Goal: Task Accomplishment & Management: Use online tool/utility

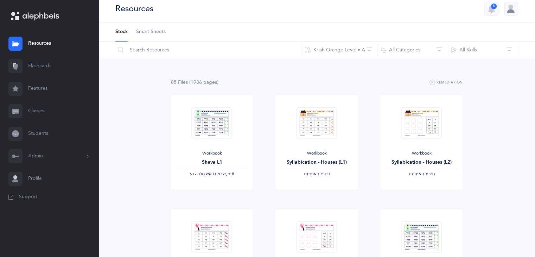
scroll to position [3, 0]
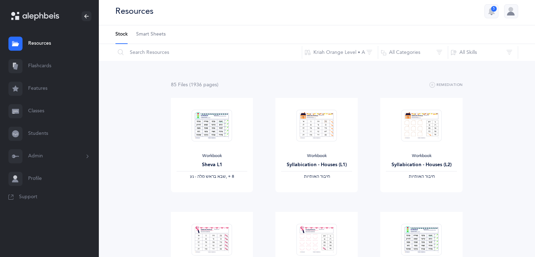
click at [32, 68] on link "Flashcards" at bounding box center [49, 66] width 99 height 23
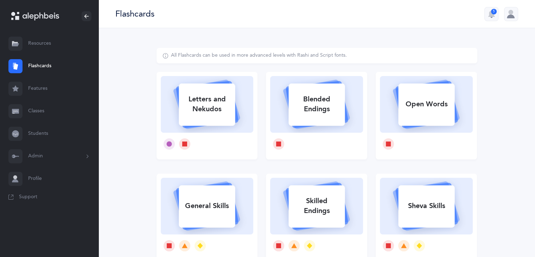
click at [198, 100] on div "Letters and Nekudos" at bounding box center [207, 104] width 56 height 28
select select
select select "single"
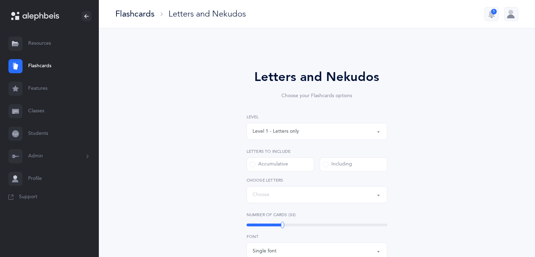
select select "27"
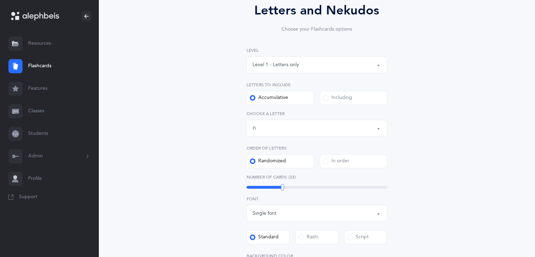
scroll to position [70, 0]
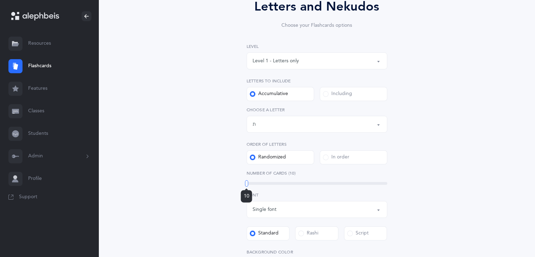
drag, startPoint x: 283, startPoint y: 185, endPoint x: 246, endPoint y: 185, distance: 36.3
click at [246, 185] on div at bounding box center [246, 183] width 3 height 6
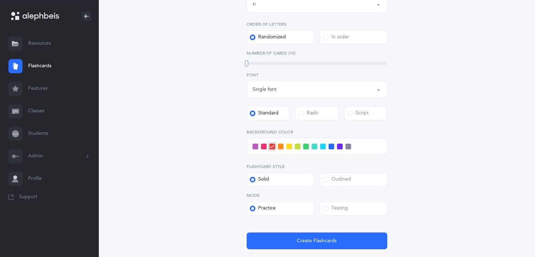
scroll to position [189, 0]
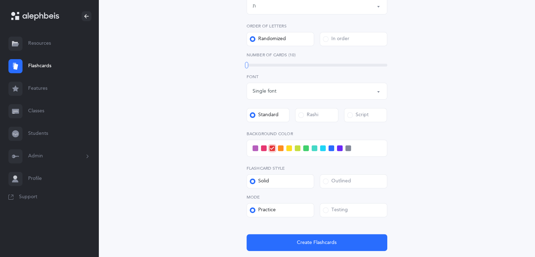
click at [322, 213] on label "Testing" at bounding box center [354, 210] width 68 height 14
click at [0, 0] on input "Testing" at bounding box center [0, 0] width 0 height 0
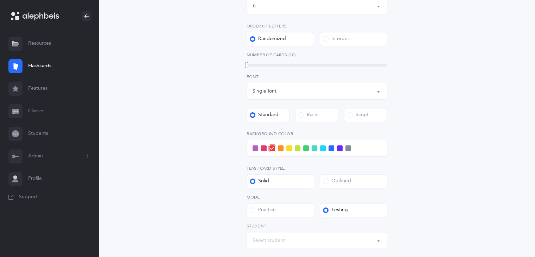
click at [303, 149] on span at bounding box center [306, 148] width 6 height 6
click at [0, 0] on input "checkbox" at bounding box center [0, 0] width 0 height 0
click at [303, 149] on span at bounding box center [306, 148] width 8 height 8
click at [0, 0] on input "checkbox" at bounding box center [0, 0] width 0 height 0
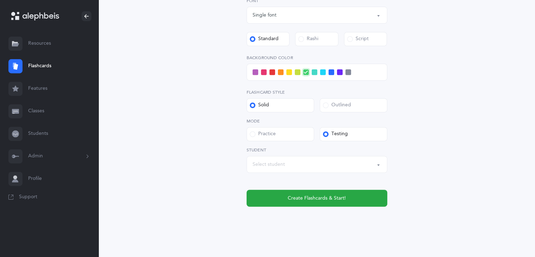
scroll to position [271, 0]
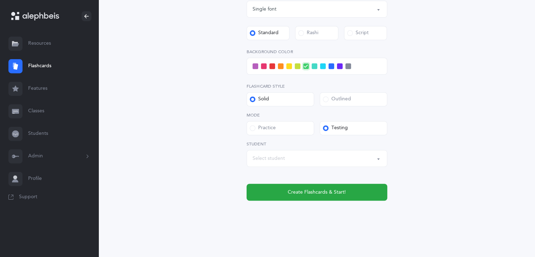
click at [292, 159] on div "Select student" at bounding box center [317, 158] width 129 height 12
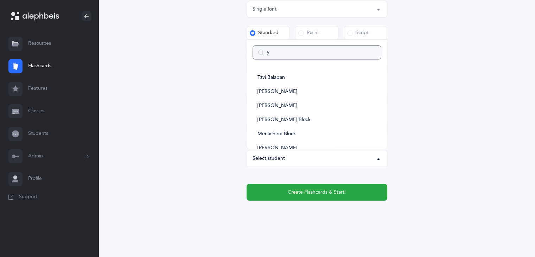
type input "yi"
select select
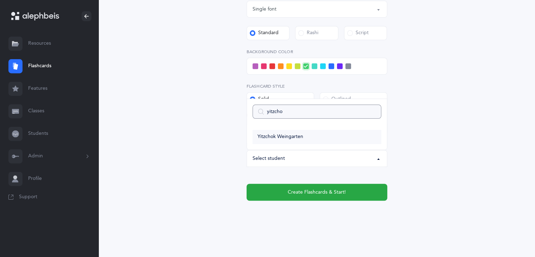
type input "yitzcho"
click at [284, 139] on span "Yitzchok Weingarten" at bounding box center [281, 137] width 46 height 6
select select "11782"
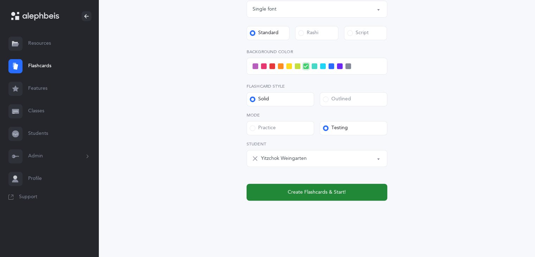
click at [335, 197] on button "Create Flashcards & Start!" at bounding box center [317, 192] width 141 height 17
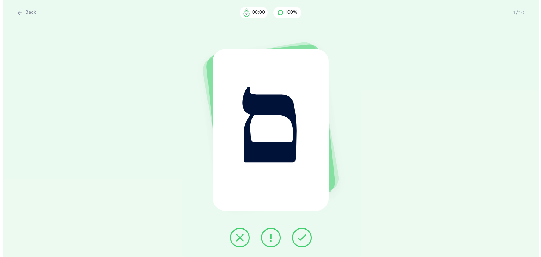
scroll to position [0, 0]
click at [305, 234] on icon at bounding box center [301, 237] width 8 height 8
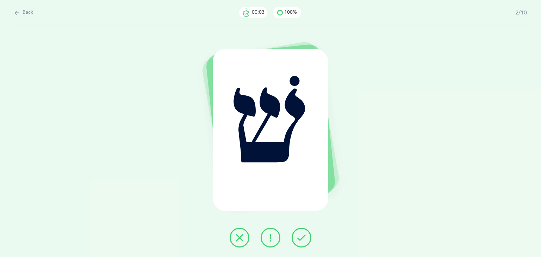
click at [303, 238] on icon at bounding box center [301, 237] width 8 height 8
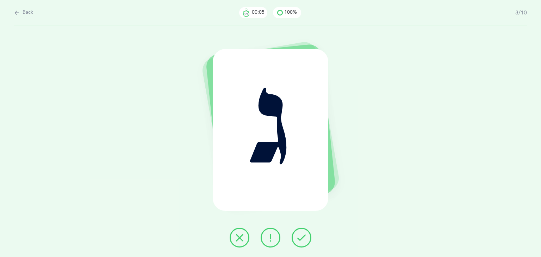
click at [303, 238] on icon at bounding box center [301, 237] width 8 height 8
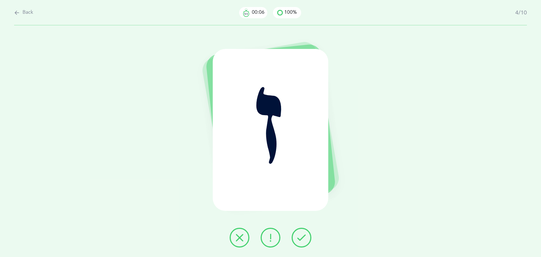
click at [303, 238] on icon at bounding box center [301, 237] width 8 height 8
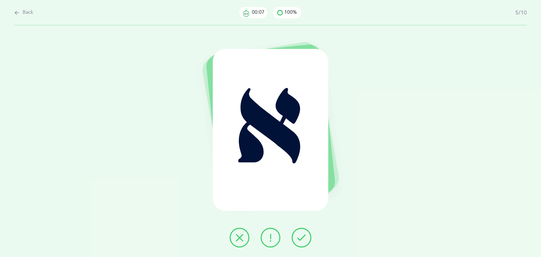
click at [303, 238] on icon at bounding box center [301, 237] width 8 height 8
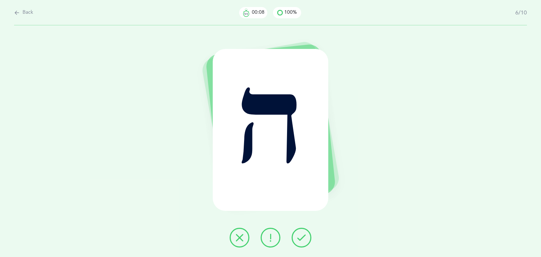
click at [303, 238] on icon at bounding box center [301, 237] width 8 height 8
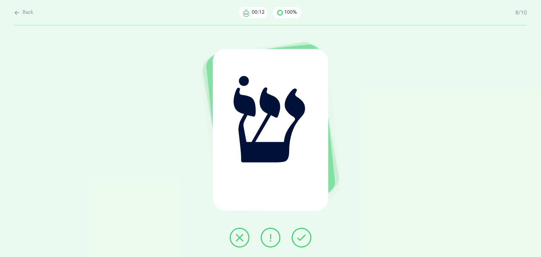
click at [295, 237] on button at bounding box center [301, 238] width 20 height 20
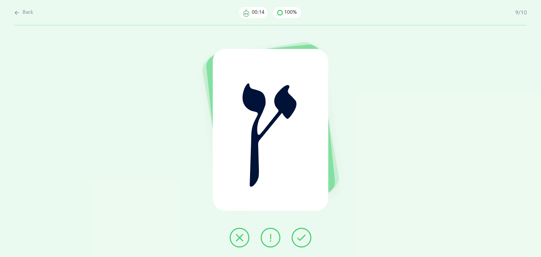
click at [295, 237] on button at bounding box center [301, 238] width 20 height 20
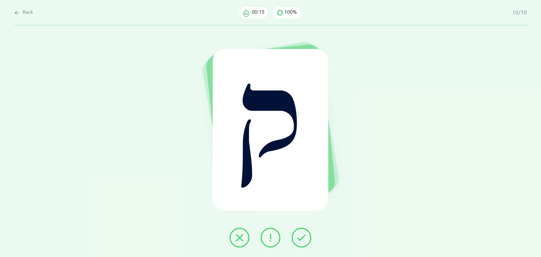
click at [295, 237] on button at bounding box center [301, 238] width 20 height 20
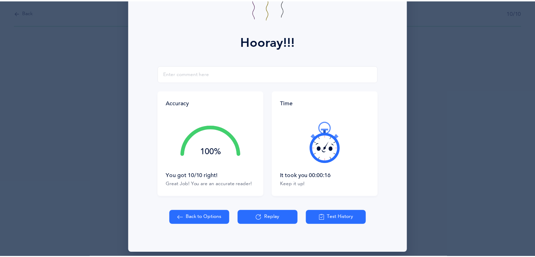
scroll to position [72, 0]
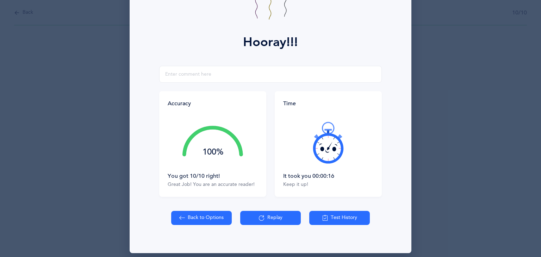
click at [192, 219] on button "Back to Options" at bounding box center [201, 218] width 61 height 14
select select "27"
select select "single"
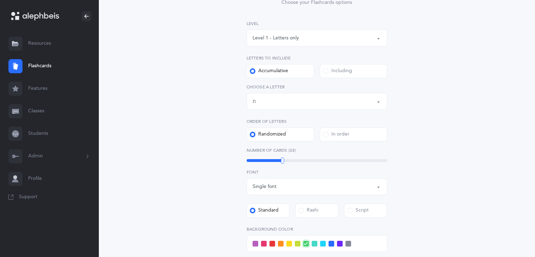
scroll to position [95, 0]
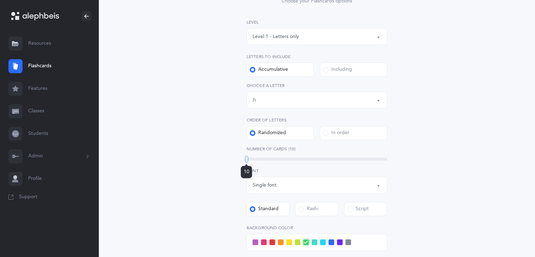
drag, startPoint x: 283, startPoint y: 159, endPoint x: 246, endPoint y: 162, distance: 36.7
click at [246, 162] on div "10" at bounding box center [246, 159] width 3 height 6
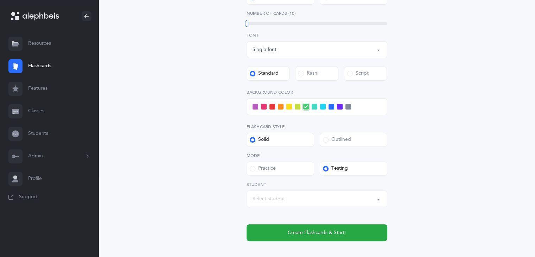
scroll to position [231, 0]
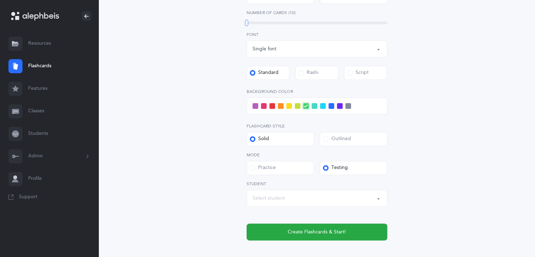
click at [318, 195] on div "Select student" at bounding box center [317, 198] width 129 height 12
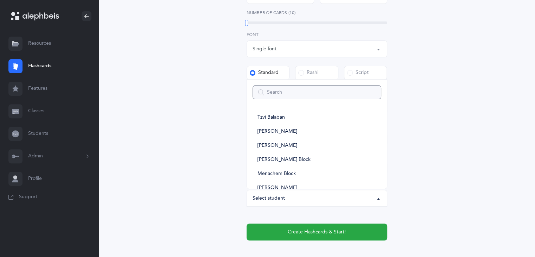
type input "e"
select select
type input "[PERSON_NAME]"
select select
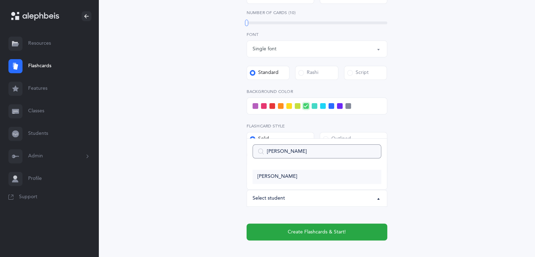
type input "[PERSON_NAME]"
click at [286, 179] on link "[PERSON_NAME]" at bounding box center [317, 177] width 129 height 14
select select "11774"
click at [254, 106] on span at bounding box center [256, 106] width 6 height 6
click at [0, 0] on input "checkbox" at bounding box center [0, 0] width 0 height 0
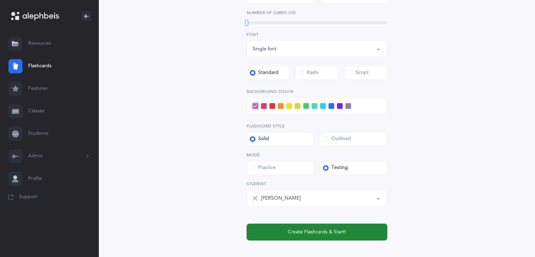
click at [332, 230] on span "Create Flashcards & Start!" at bounding box center [317, 231] width 58 height 7
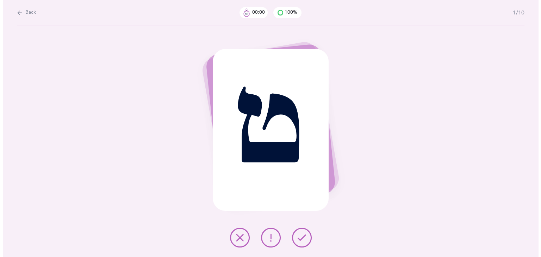
scroll to position [0, 0]
click at [304, 237] on icon at bounding box center [301, 237] width 8 height 8
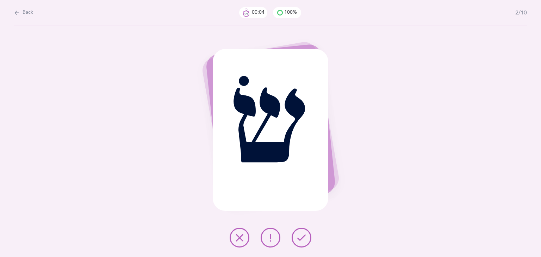
click at [297, 239] on icon at bounding box center [301, 237] width 8 height 8
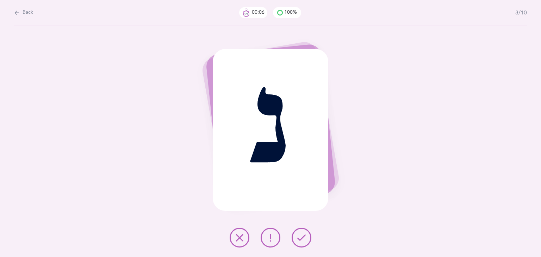
click at [297, 239] on icon at bounding box center [301, 237] width 8 height 8
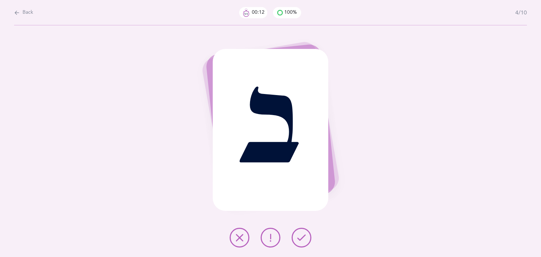
click at [297, 239] on icon at bounding box center [301, 237] width 8 height 8
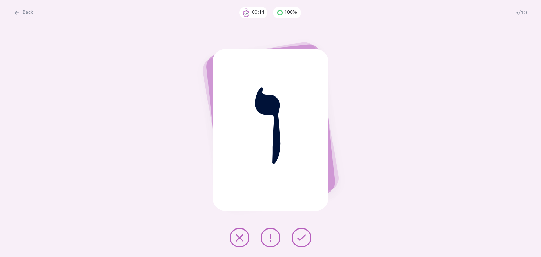
click at [297, 239] on icon at bounding box center [301, 237] width 8 height 8
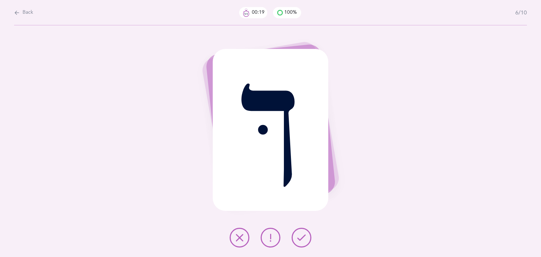
click at [297, 239] on icon at bounding box center [301, 237] width 8 height 8
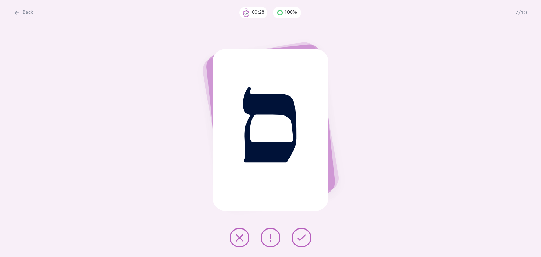
click at [241, 241] on icon at bounding box center [239, 237] width 8 height 8
click at [303, 242] on button at bounding box center [301, 238] width 20 height 20
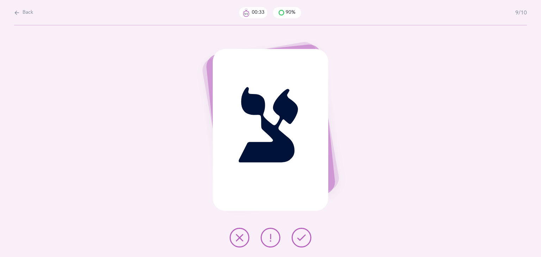
click at [303, 242] on button at bounding box center [301, 238] width 20 height 20
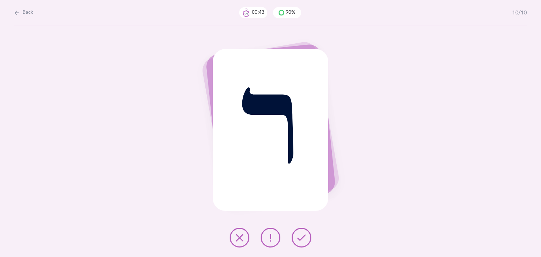
click at [303, 242] on button at bounding box center [301, 238] width 20 height 20
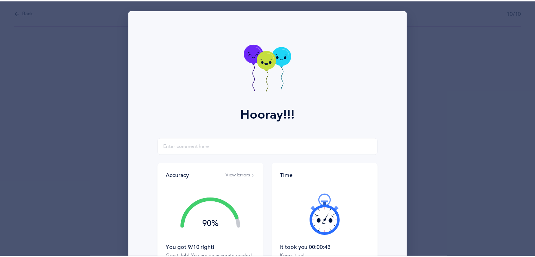
scroll to position [78, 0]
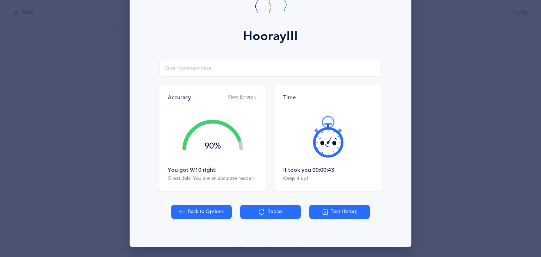
click at [209, 211] on button "Back to Options" at bounding box center [201, 212] width 61 height 14
select select "27"
select select "single"
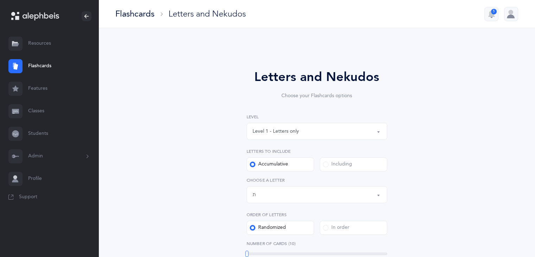
drag, startPoint x: 282, startPoint y: 252, endPoint x: 247, endPoint y: 251, distance: 34.5
click at [247, 251] on div at bounding box center [247, 254] width 3 height 6
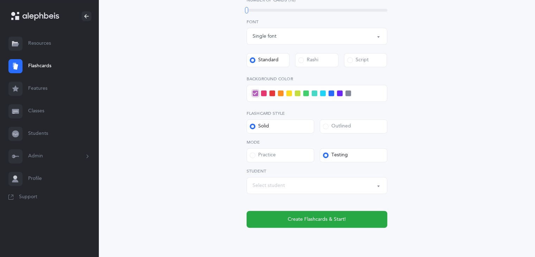
scroll to position [243, 0]
click at [259, 188] on div "Select student" at bounding box center [269, 185] width 32 height 7
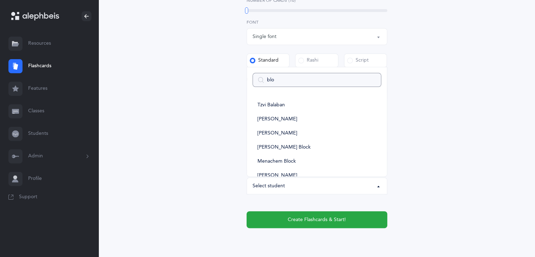
type input "bloc"
select select
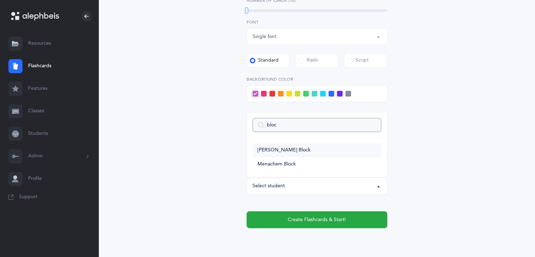
type input "bloc"
click at [275, 154] on link "[PERSON_NAME] Block" at bounding box center [317, 150] width 129 height 14
select select "11776"
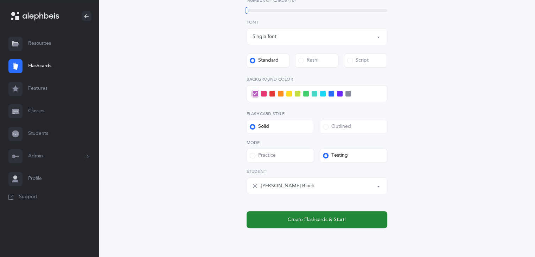
click at [317, 217] on span "Create Flashcards & Start!" at bounding box center [317, 219] width 58 height 7
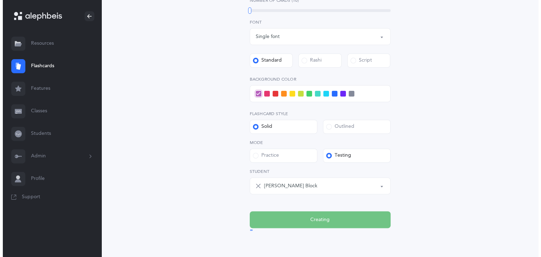
scroll to position [0, 0]
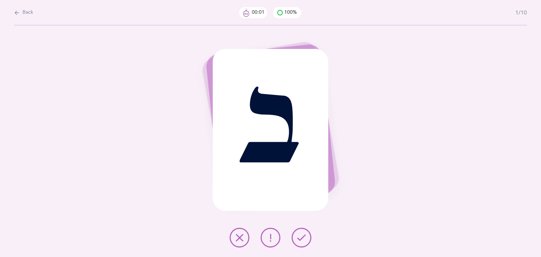
click at [300, 240] on icon at bounding box center [301, 237] width 8 height 8
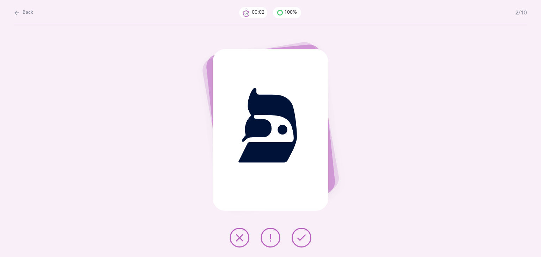
click at [300, 240] on icon at bounding box center [301, 237] width 8 height 8
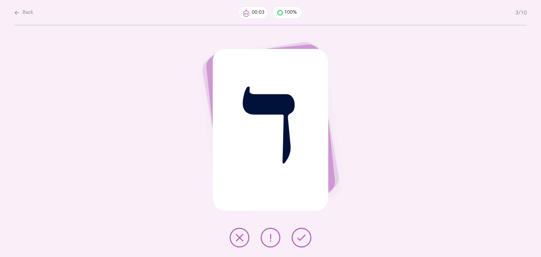
click at [300, 240] on icon at bounding box center [301, 237] width 8 height 8
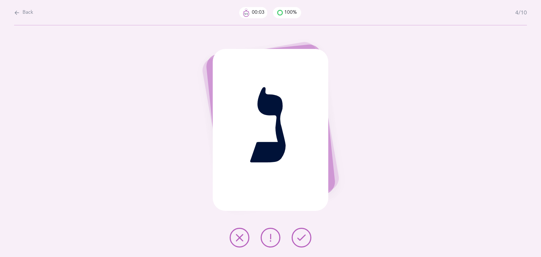
click at [300, 240] on icon at bounding box center [301, 237] width 8 height 8
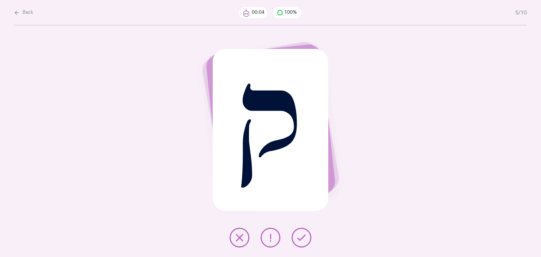
click at [300, 240] on icon at bounding box center [301, 237] width 8 height 8
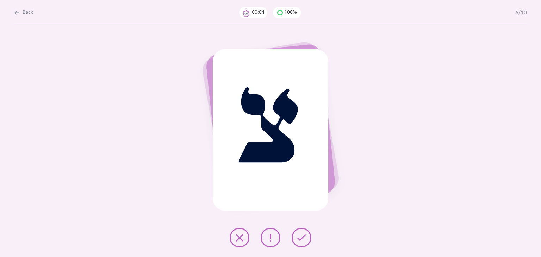
click at [300, 240] on icon at bounding box center [301, 237] width 8 height 8
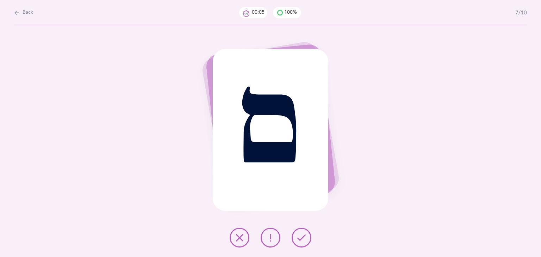
click at [300, 240] on icon at bounding box center [301, 237] width 8 height 8
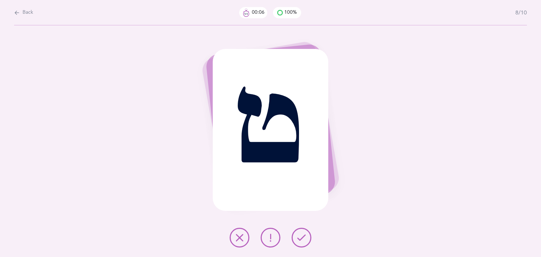
click at [300, 240] on icon at bounding box center [301, 237] width 8 height 8
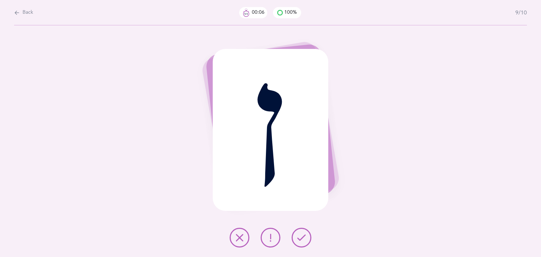
click at [300, 240] on icon at bounding box center [301, 237] width 8 height 8
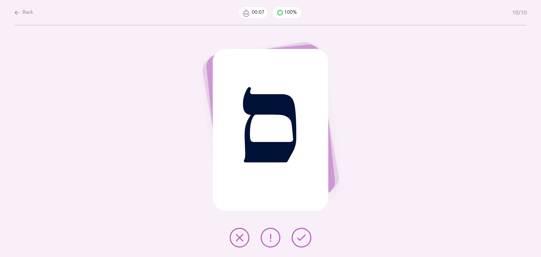
click at [300, 240] on icon at bounding box center [301, 237] width 8 height 8
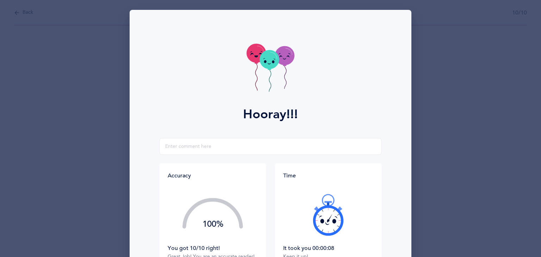
click at [300, 28] on div "Back 10/10 ס Hooray!!! Accuracy 100% You got 10/10 right! Great Job! You are an…" at bounding box center [320, 28] width 442 height 0
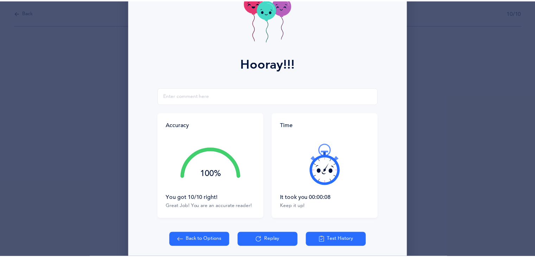
scroll to position [76, 0]
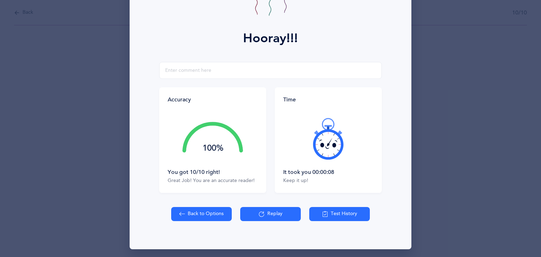
click at [186, 218] on button "Back to Options" at bounding box center [201, 214] width 61 height 14
select select "27"
select select "single"
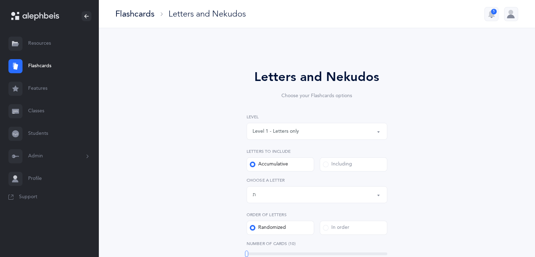
drag, startPoint x: 282, startPoint y: 252, endPoint x: 238, endPoint y: 252, distance: 44.0
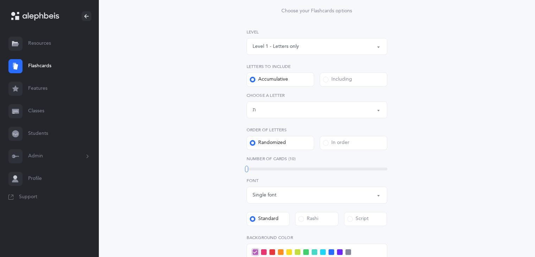
scroll to position [107, 0]
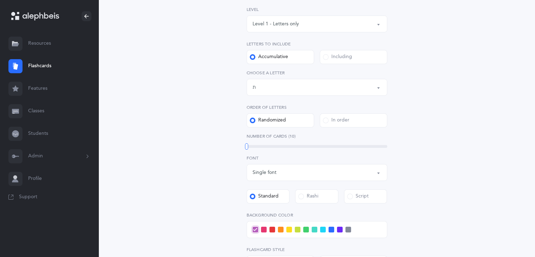
click at [265, 231] on span at bounding box center [264, 230] width 6 height 6
click at [0, 0] on input "checkbox" at bounding box center [0, 0] width 0 height 0
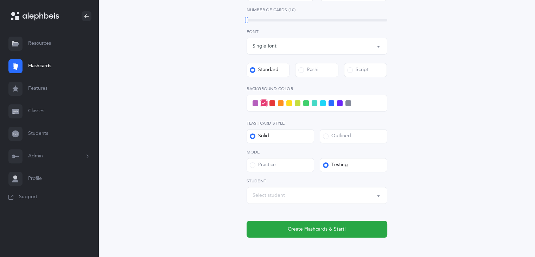
scroll to position [233, 0]
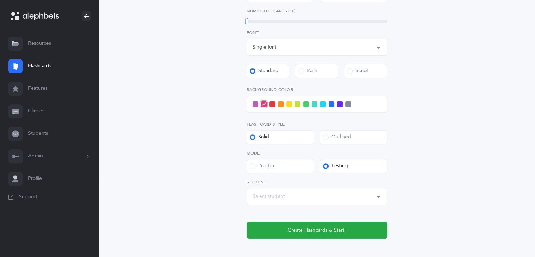
click at [319, 197] on div "Select student" at bounding box center [317, 196] width 129 height 12
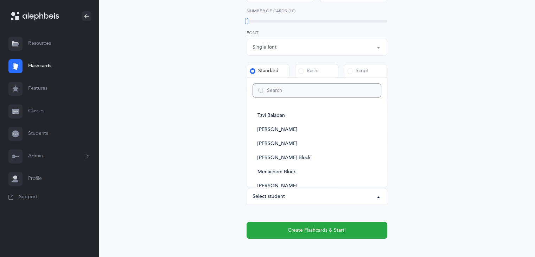
type input "s"
select select
type input "sha"
select select
type input "[DEMOGRAPHIC_DATA]"
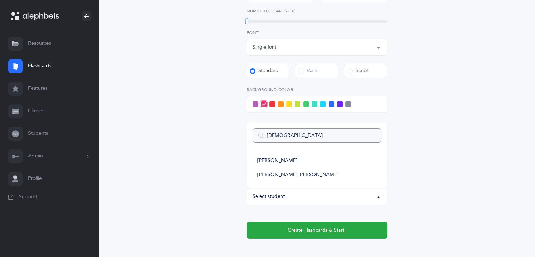
select select
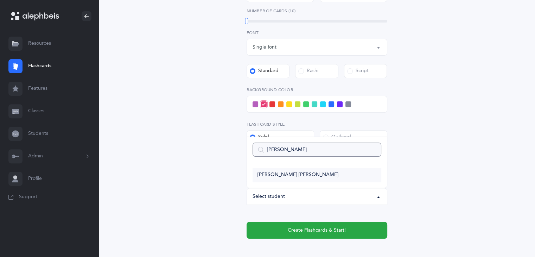
type input "[PERSON_NAME]"
click at [301, 175] on span "[PERSON_NAME] [PERSON_NAME]" at bounding box center [298, 175] width 81 height 6
select select "11781"
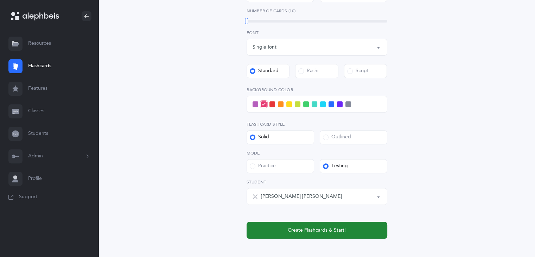
click at [290, 233] on span "Create Flashcards & Start!" at bounding box center [317, 230] width 58 height 7
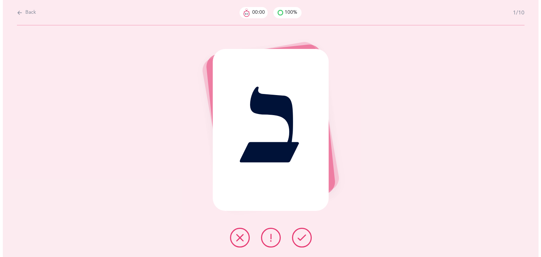
scroll to position [0, 0]
click at [302, 236] on icon at bounding box center [301, 237] width 8 height 8
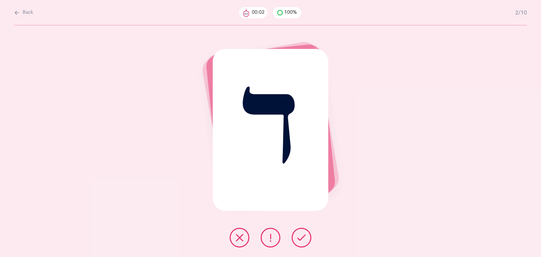
click at [302, 236] on icon at bounding box center [301, 237] width 8 height 8
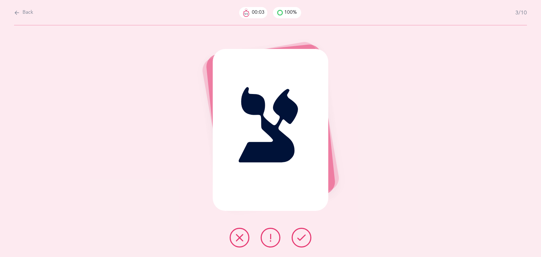
click at [302, 236] on icon at bounding box center [301, 237] width 8 height 8
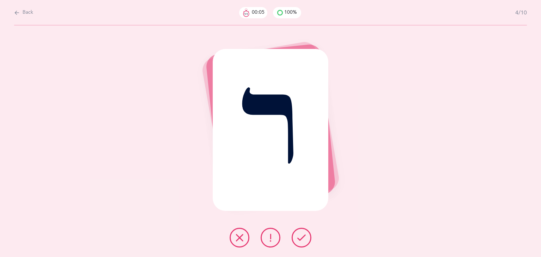
click at [302, 236] on icon at bounding box center [301, 237] width 8 height 8
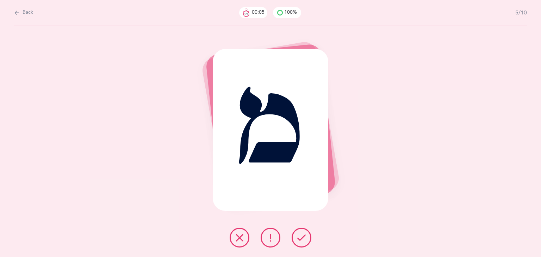
click at [302, 236] on icon at bounding box center [301, 237] width 8 height 8
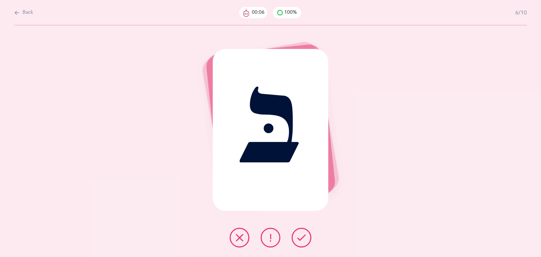
click at [302, 236] on icon at bounding box center [301, 237] width 8 height 8
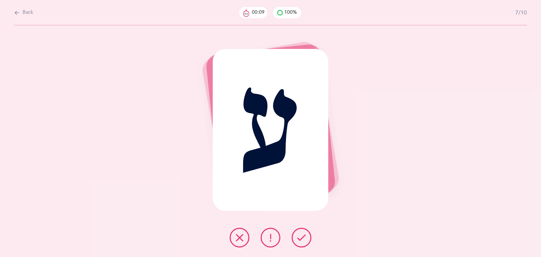
click at [302, 236] on icon at bounding box center [301, 237] width 8 height 8
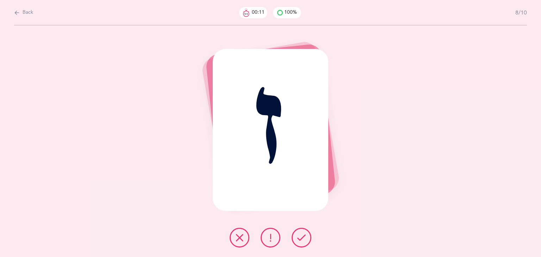
click at [302, 236] on icon at bounding box center [301, 237] width 8 height 8
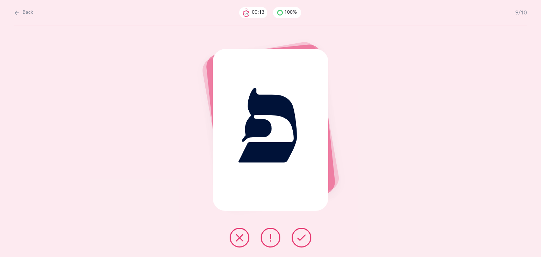
click at [302, 236] on icon at bounding box center [301, 237] width 8 height 8
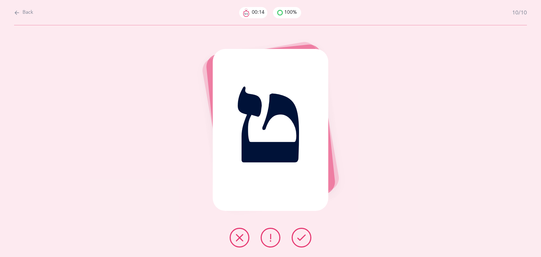
click at [302, 236] on icon at bounding box center [301, 237] width 8 height 8
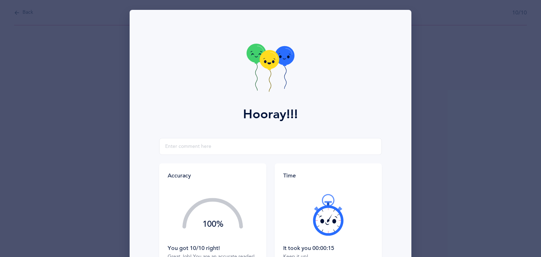
click at [302, 236] on div at bounding box center [328, 214] width 90 height 59
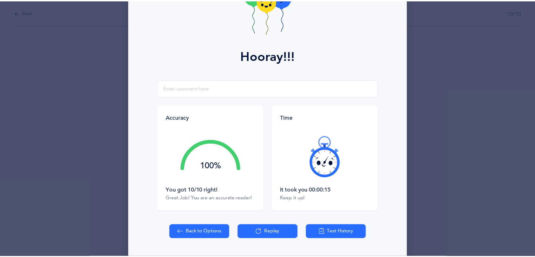
scroll to position [78, 0]
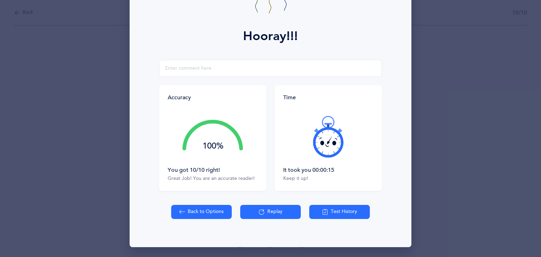
drag, startPoint x: 535, startPoint y: 123, endPoint x: 540, endPoint y: 94, distance: 29.3
click at [540, 94] on div "Hooray!!! Accuracy 100% You got 10/10 right! Great Job! You are an accurate rea…" at bounding box center [270, 128] width 541 height 257
click at [181, 214] on icon at bounding box center [182, 212] width 6 height 8
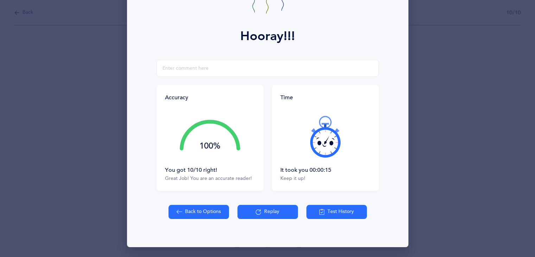
select select "27"
select select "single"
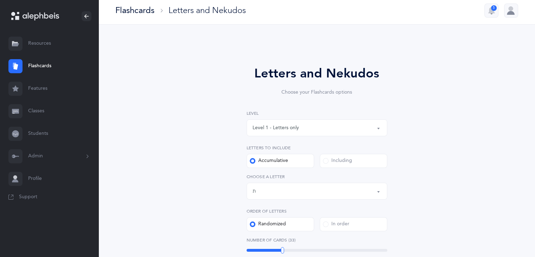
scroll to position [4, 0]
drag, startPoint x: 280, startPoint y: 249, endPoint x: 246, endPoint y: 244, distance: 34.5
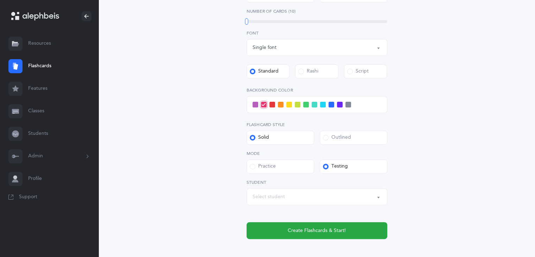
scroll to position [232, 0]
click at [286, 202] on div "Select student" at bounding box center [317, 197] width 129 height 12
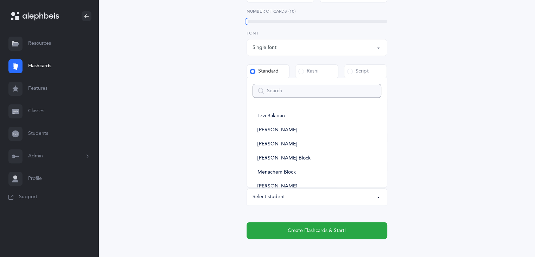
click at [267, 91] on input "Search" at bounding box center [317, 91] width 129 height 14
type input "yae"
select select
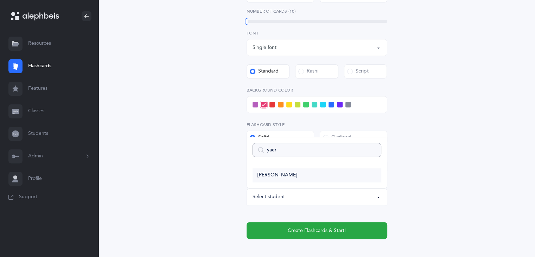
type input "yaer"
click at [289, 175] on span "[PERSON_NAME]" at bounding box center [278, 175] width 40 height 6
select select "11775"
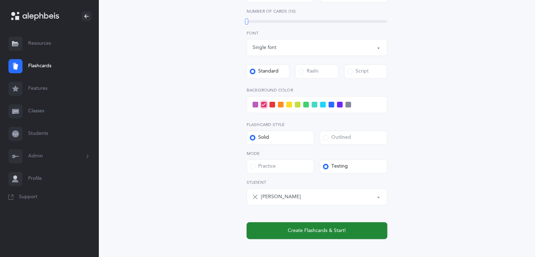
click at [363, 230] on button "Create Flashcards & Start!" at bounding box center [317, 230] width 141 height 17
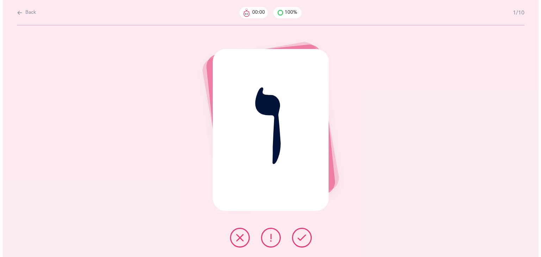
scroll to position [0, 0]
click at [303, 241] on icon at bounding box center [301, 237] width 8 height 8
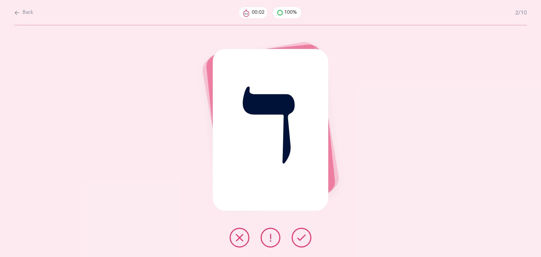
click at [303, 241] on icon at bounding box center [301, 237] width 8 height 8
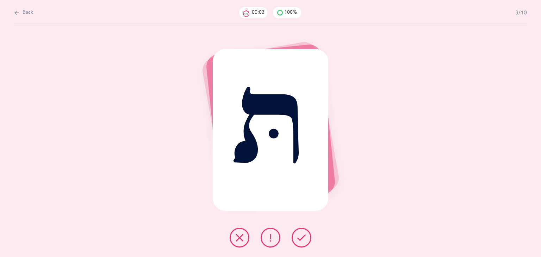
click at [303, 241] on icon at bounding box center [301, 237] width 8 height 8
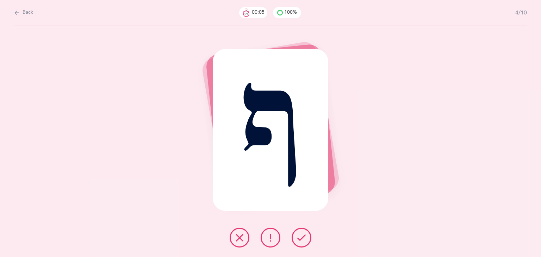
click at [303, 241] on icon at bounding box center [301, 237] width 8 height 8
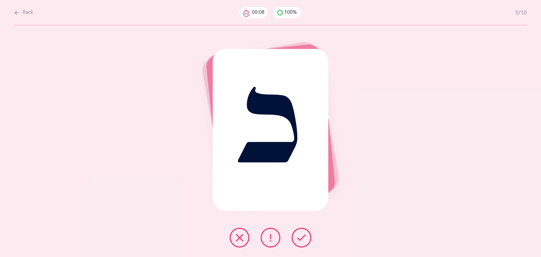
click at [303, 241] on icon at bounding box center [301, 237] width 8 height 8
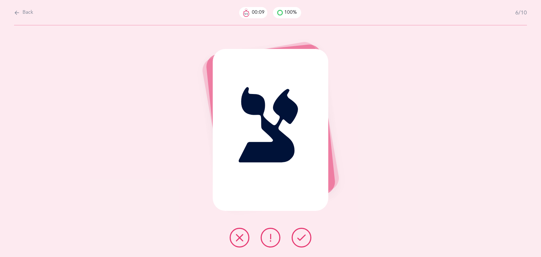
click at [303, 241] on icon at bounding box center [301, 237] width 8 height 8
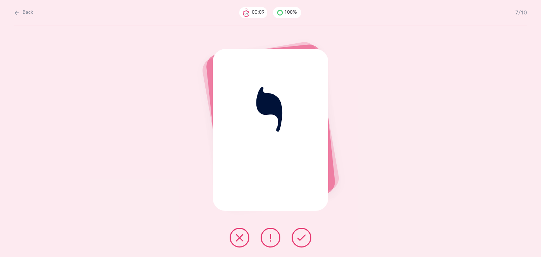
click at [303, 241] on icon at bounding box center [301, 237] width 8 height 8
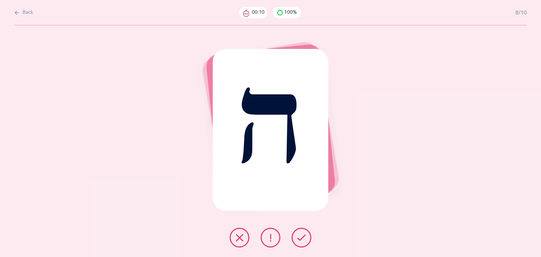
click at [303, 241] on icon at bounding box center [301, 237] width 8 height 8
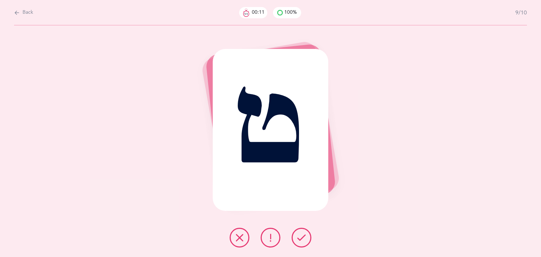
click at [303, 241] on icon at bounding box center [301, 237] width 8 height 8
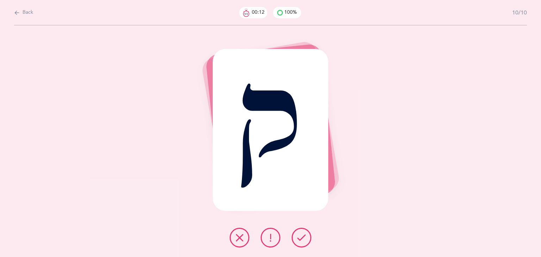
click at [303, 241] on icon at bounding box center [301, 237] width 8 height 8
